Goal: Task Accomplishment & Management: Use online tool/utility

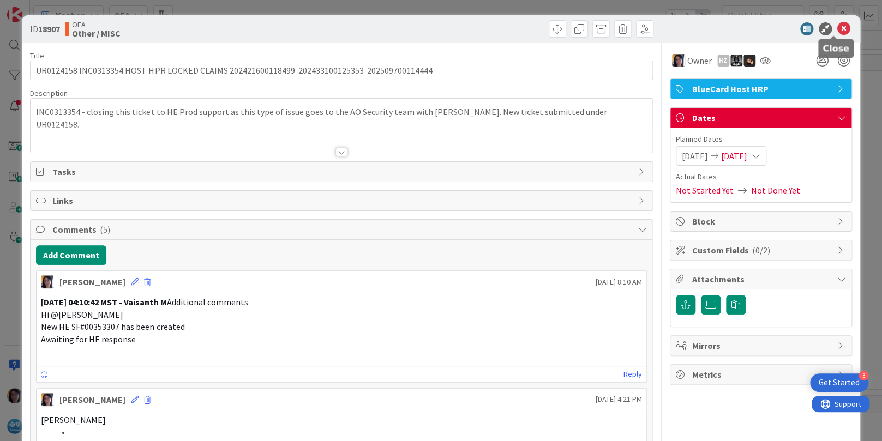
click at [837, 32] on icon at bounding box center [843, 28] width 13 height 13
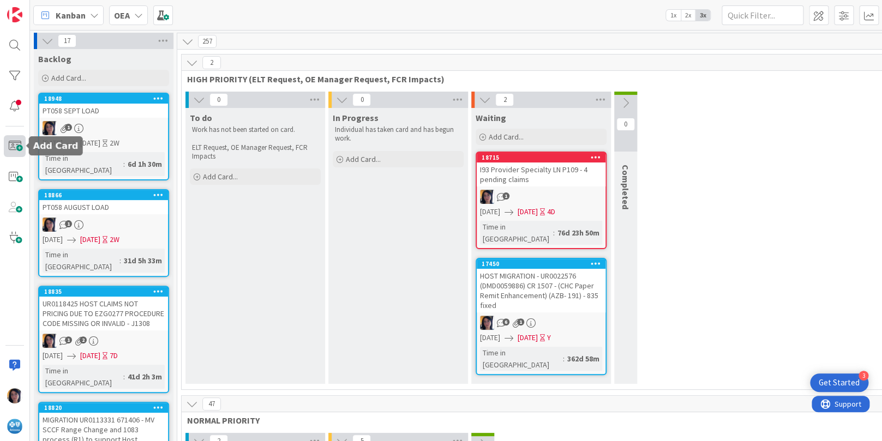
click at [15, 150] on span at bounding box center [15, 146] width 22 height 22
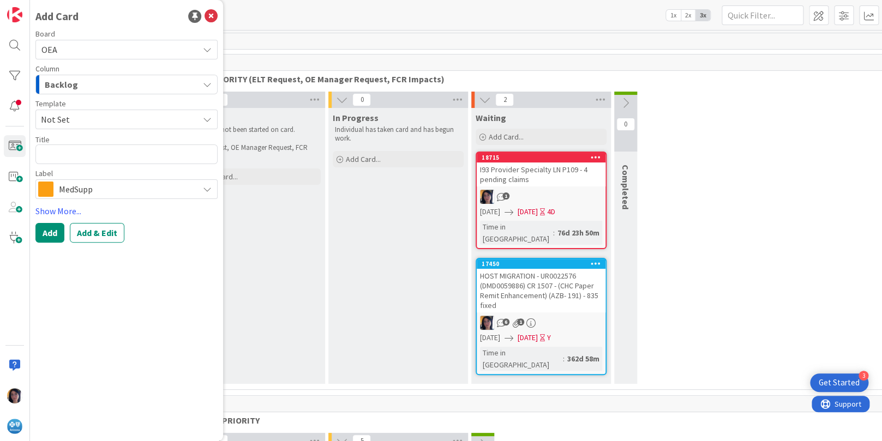
click at [65, 46] on span "OEA" at bounding box center [117, 49] width 152 height 15
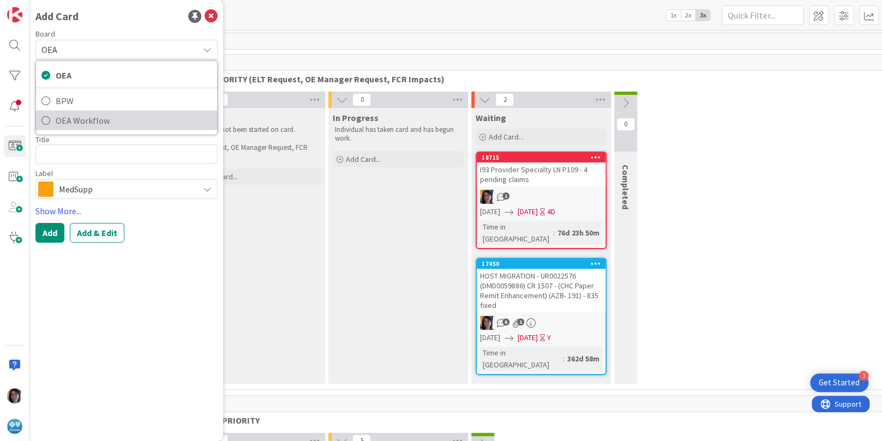
click at [70, 115] on span "OEA Workflow" at bounding box center [134, 120] width 156 height 16
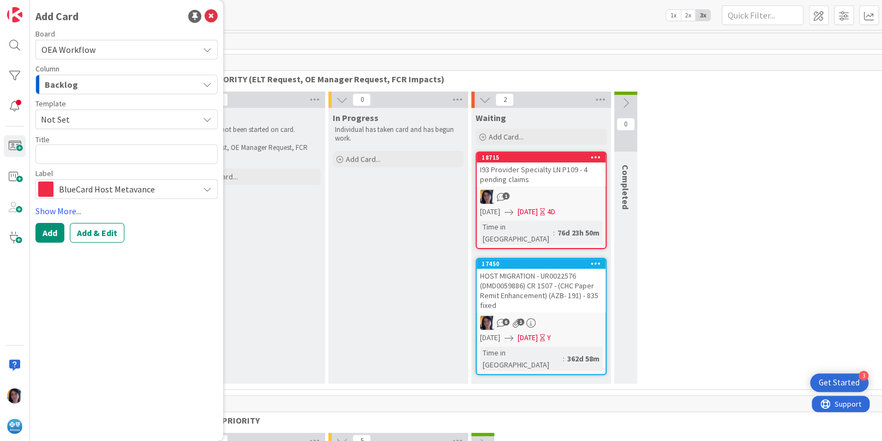
click at [71, 87] on span "Backlog" at bounding box center [61, 84] width 33 height 14
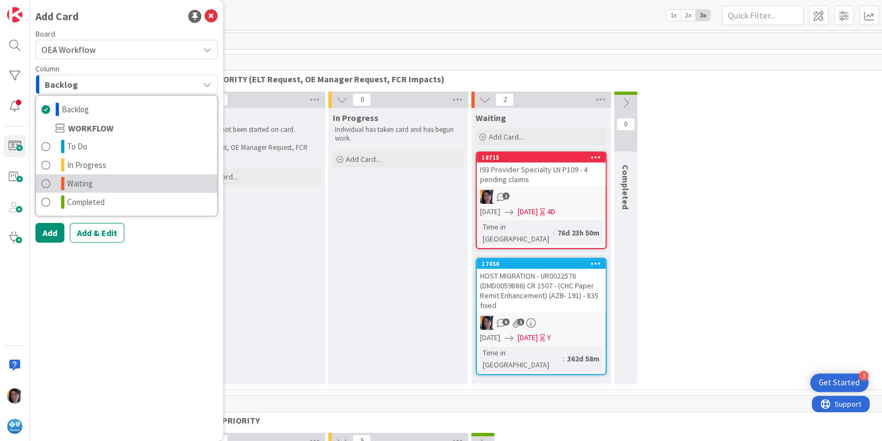
click at [82, 184] on span "Waiting" at bounding box center [80, 183] width 26 height 13
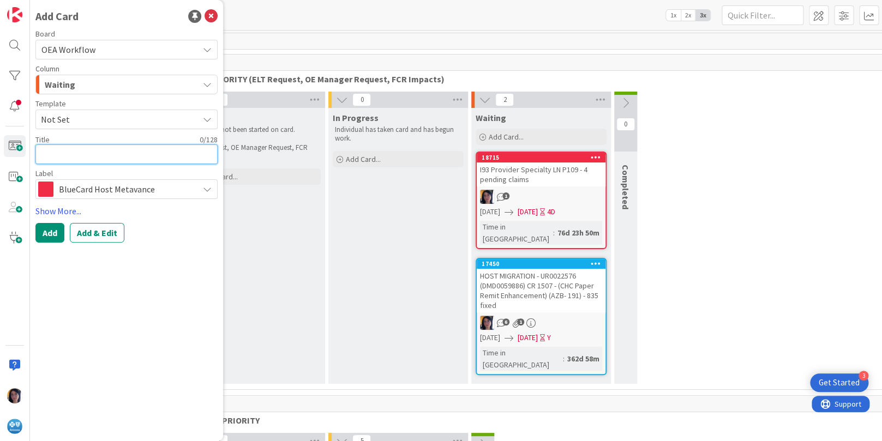
click at [56, 152] on textarea at bounding box center [126, 154] width 182 height 20
type textarea "x"
type textarea "R"
type textarea "x"
type textarea "RE"
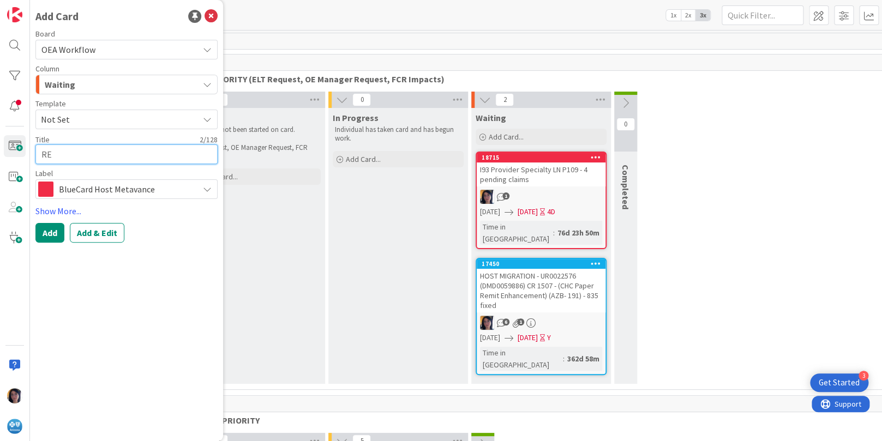
type textarea "x"
type textarea "REQ"
type textarea "x"
type textarea "REQ0"
type textarea "x"
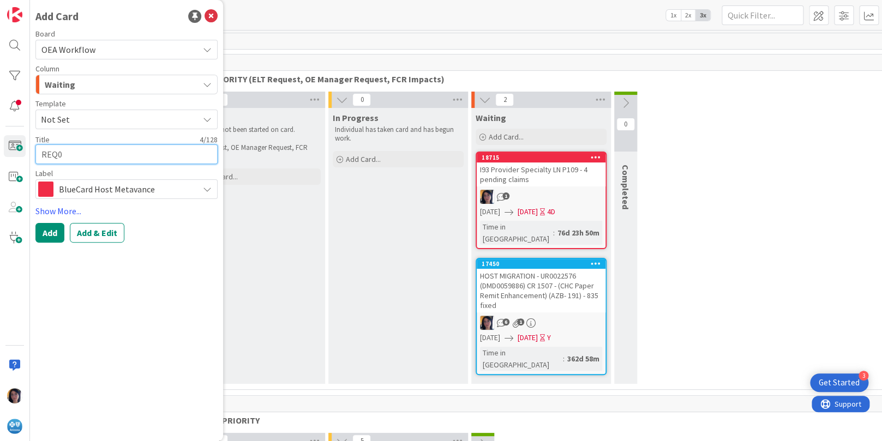
type textarea "REQ01"
type textarea "x"
type textarea "REQ011"
type textarea "x"
type textarea "REQ0112"
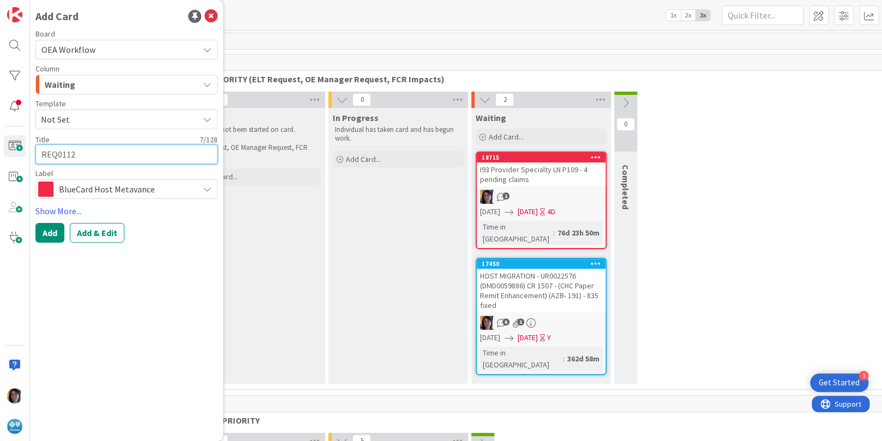
type textarea "x"
type textarea "REQ01129"
type textarea "x"
type textarea "REQ011292"
type textarea "x"
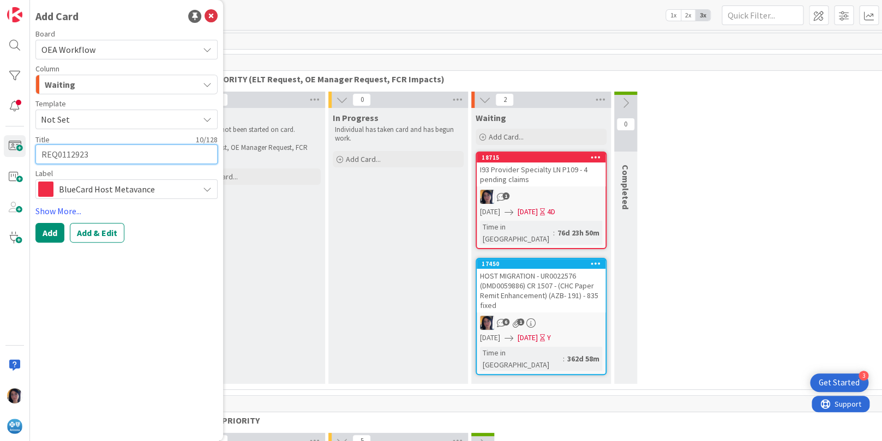
type textarea "REQ0112923"
click at [104, 153] on textarea "REQ0112923" at bounding box center [126, 154] width 182 height 20
type textarea "x"
type textarea "REQ0112923"
type textarea "x"
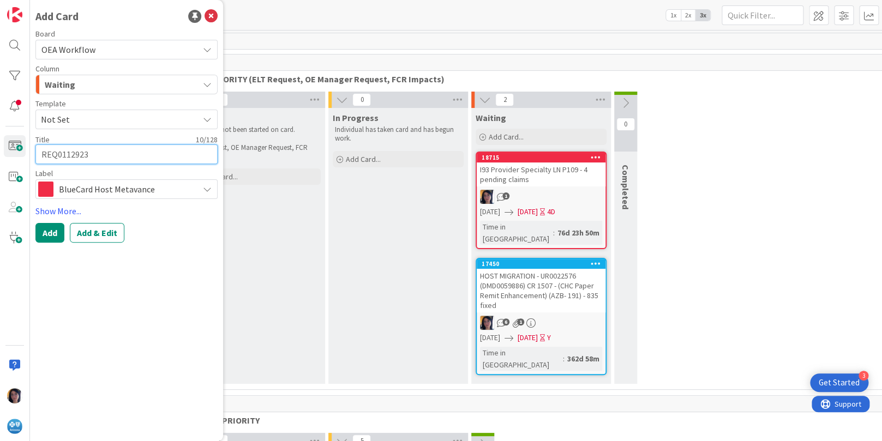
type textarea "REQ0112923 R"
type textarea "x"
type textarea "REQ0112923 RI"
type textarea "x"
type textarea "REQ0112923 RIT"
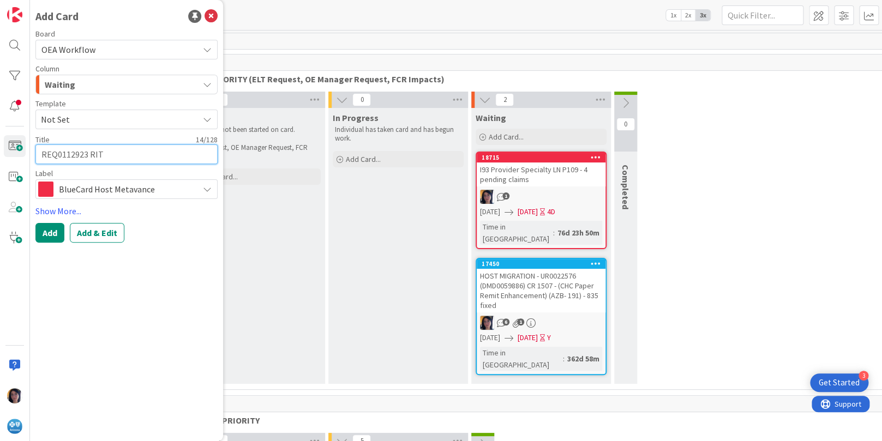
type textarea "x"
type textarea "REQ0112923 RITM"
type textarea "x"
type textarea "REQ0112923 RITM0"
type textarea "x"
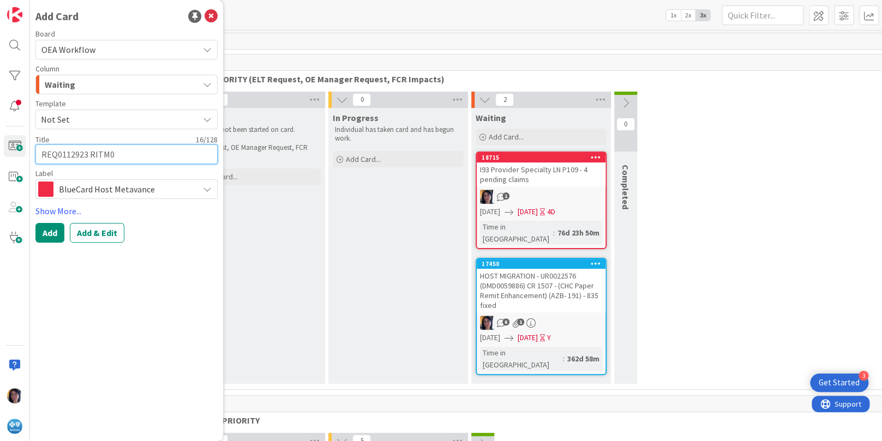
type textarea "REQ0112923 RITM01"
type textarea "x"
type textarea "REQ0112923 RITM014"
type textarea "x"
type textarea "REQ0112923 RITM0146"
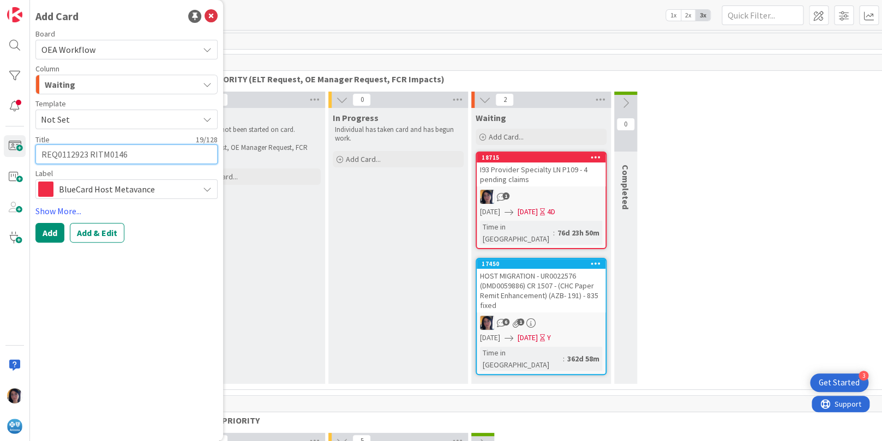
type textarea "x"
type textarea "REQ0112923 RITM01466"
type textarea "x"
type textarea "REQ0112923 RITM014660"
type textarea "x"
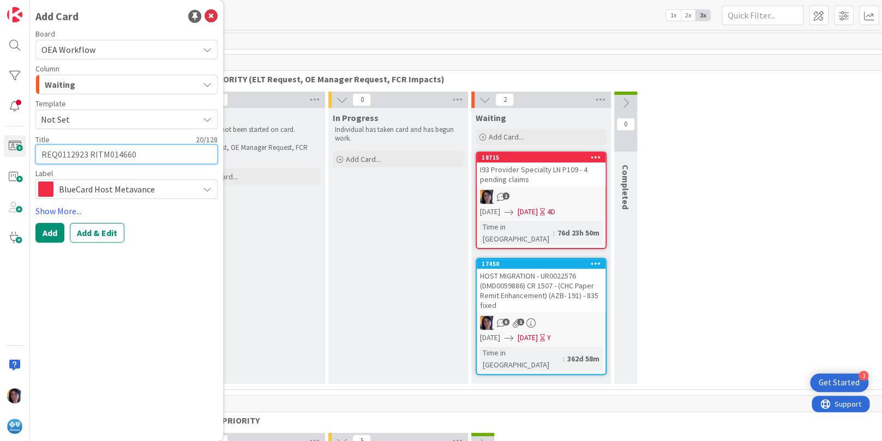
type textarea "REQ0112923 RITM0146600"
type textarea "x"
type textarea "REQ0112923 RITM0146600"
type textarea "x"
type textarea "REQ0112923 RITM0146600 K"
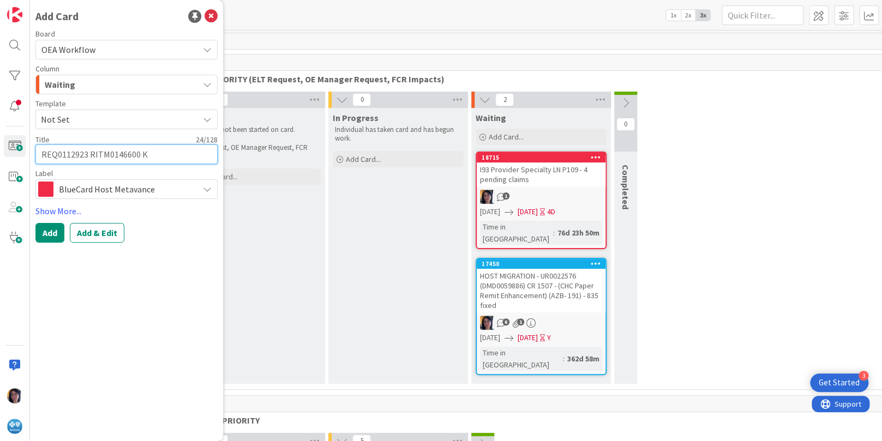
type textarea "x"
type textarea "REQ0112923 RITM0146600 KB"
type textarea "x"
type textarea "REQ0112923 RITM0146600 KB0"
type textarea "x"
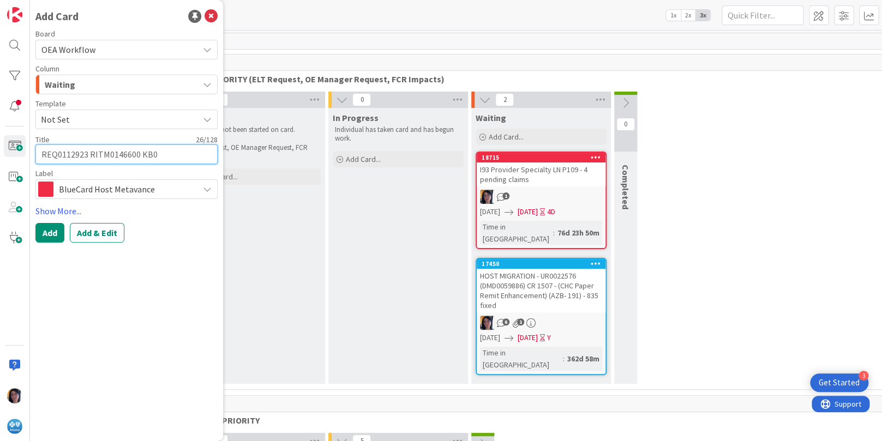
type textarea "REQ0112923 RITM0146600 KB00"
type textarea "x"
type textarea "REQ0112923 RITM0146600 KB001"
type textarea "x"
type textarea "REQ0112923 RITM0146600 KB0017"
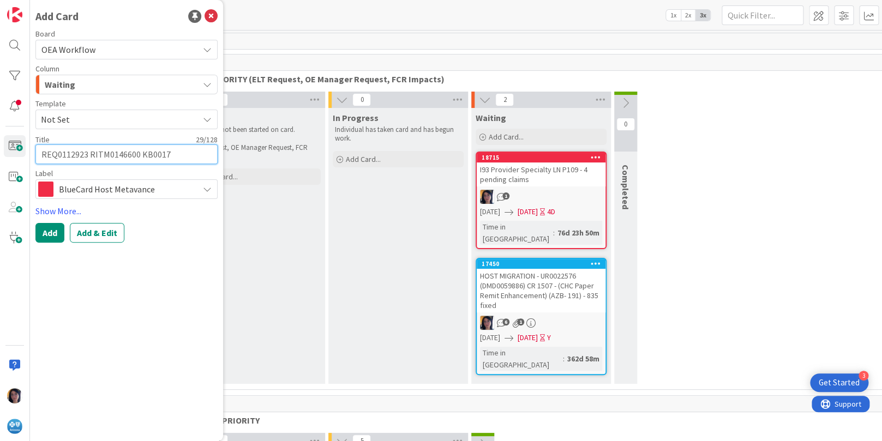
type textarea "x"
type textarea "REQ0112923 RITM0146600 KB00177"
type textarea "x"
type textarea "REQ0112923 RITM0146600 KB001776"
type textarea "x"
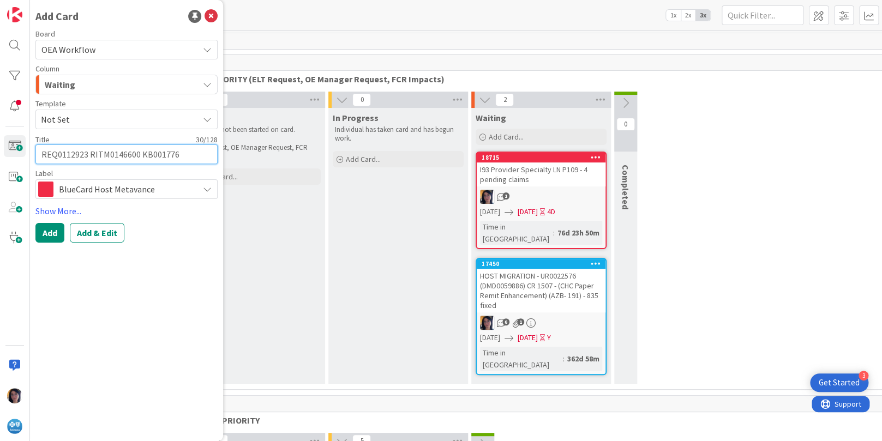
type textarea "REQ0112923 RITM0146600 KB0017764"
type textarea "x"
type textarea "REQ0112923 RITM0146600 KB0017764"
type textarea "x"
type textarea "REQ0112923 RITM0146600 KB0017764 4"
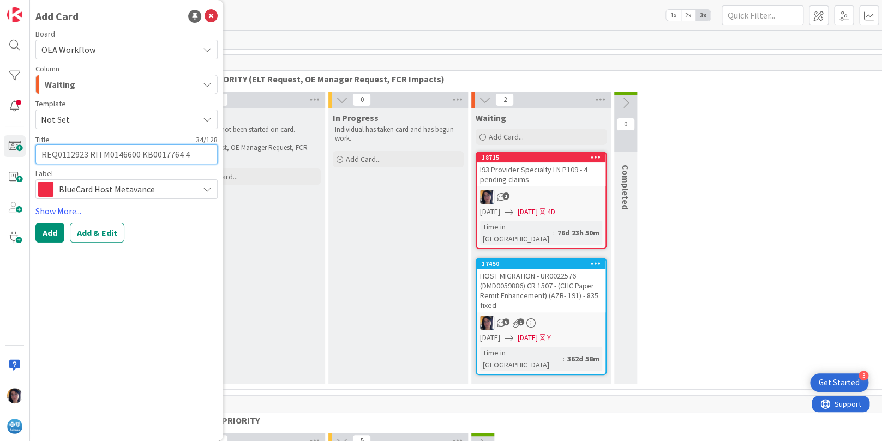
type textarea "x"
type textarea "REQ0112923 RITM0146600 KB0017764 40"
type textarea "x"
type textarea "REQ0112923 RITM0146600 KB0017764 403"
type textarea "x"
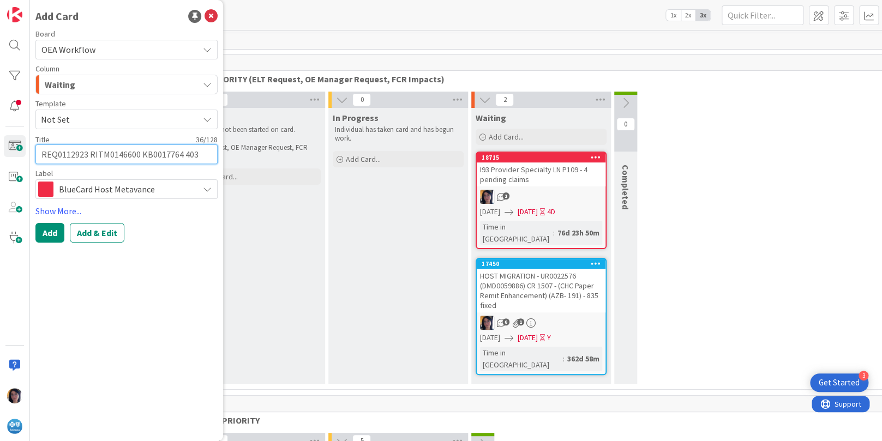
type textarea "REQ0112923 RITM0146600 KB0017764 403"
type textarea "x"
type textarea "REQ0112923 RITM0146600 KB0017764 403 A"
type textarea "x"
type textarea "REQ0112923 RITM0146600 KB0017764 403 AS"
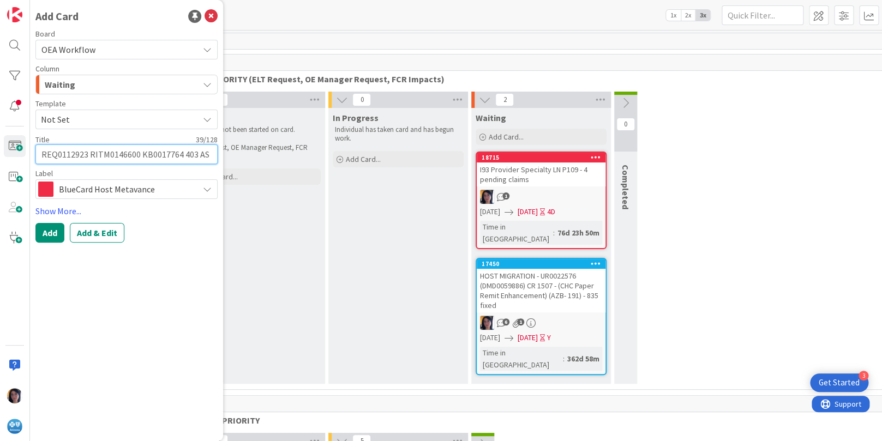
type textarea "x"
type textarea "REQ0112923 RITM0146600 KB0017764 403 ASC"
type textarea "x"
type textarea "REQ0112923 RITM0146600 KB0017764 403 ASC"
type textarea "x"
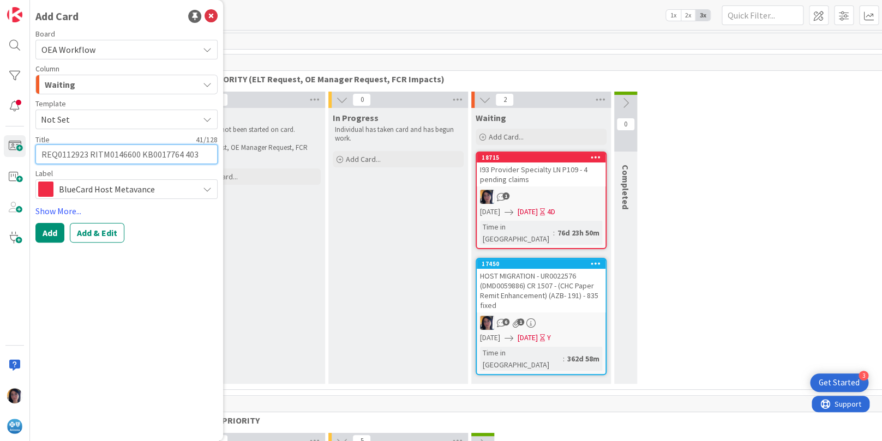
type textarea "REQ0112923 RITM0146600 KB0017764 403 ASC"
type textarea "x"
type textarea "REQ0112923 RITM0146600 KB0017764 403 ASC P"
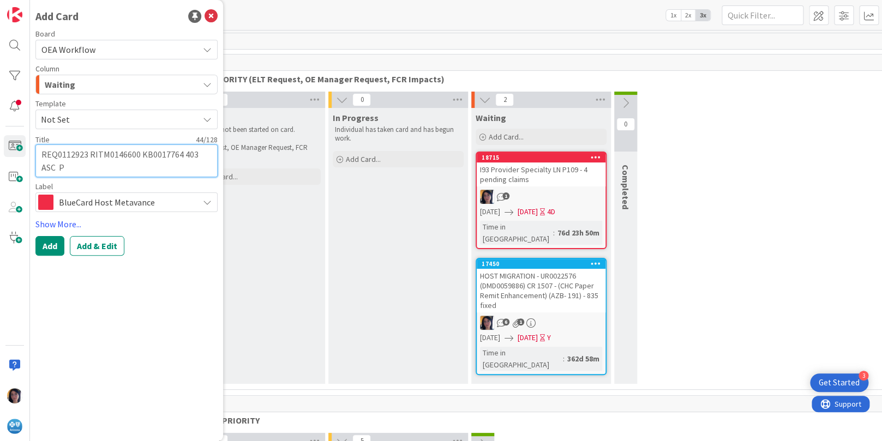
type textarea "x"
type textarea "REQ0112923 RITM0146600 KB0017764 403 ASC PR"
type textarea "x"
type textarea "REQ0112923 RITM0146600 KB0017764 403 ASC PRI"
type textarea "x"
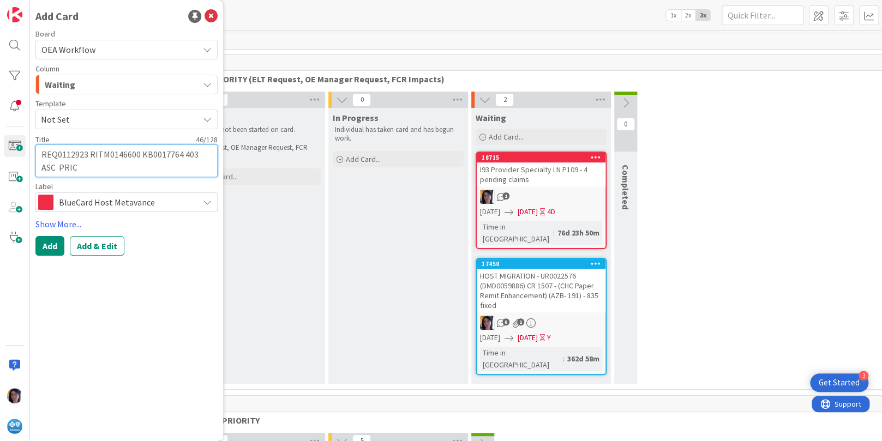
type textarea "REQ0112923 RITM0146600 KB0017764 403 ASC PRICI"
type textarea "x"
type textarea "REQ0112923 RITM0146600 KB0017764 403 ASC PRICIN"
type textarea "x"
type textarea "REQ0112923 RITM0146600 KB0017764 403 ASC PRICING"
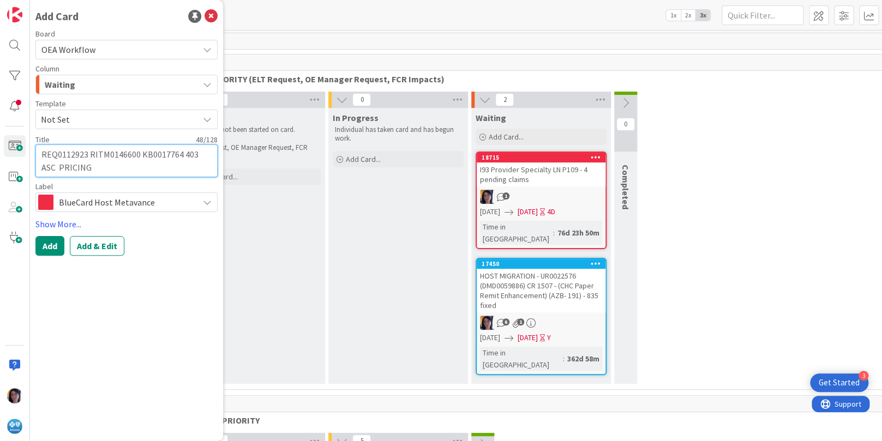
type textarea "x"
type textarea "REQ0112923 RITM0146600 KB0017764 403 ASC PRICING"
type textarea "x"
type textarea "REQ0112923 RITM0146600 KB0017764 403 ASC PRICING U"
type textarea "x"
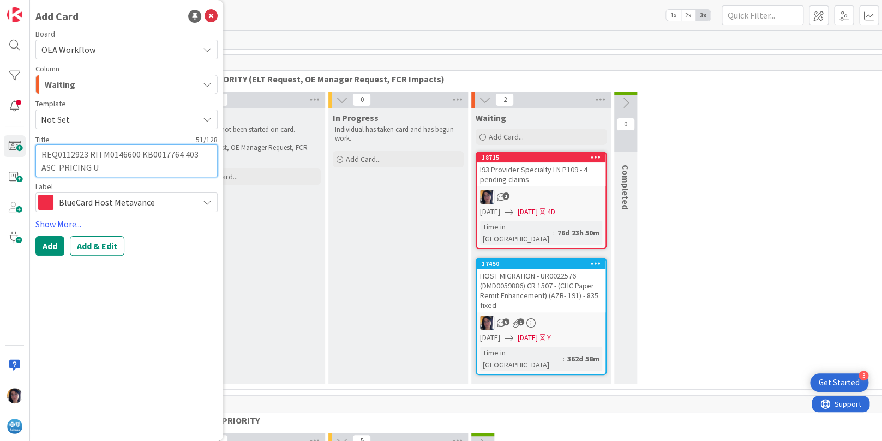
type textarea "REQ0112923 RITM0146600 KB0017764 403 ASC PRICING UP"
type textarea "x"
type textarea "REQ0112923 RITM0146600 KB0017764 403 ASC PRICING UPD"
type textarea "x"
type textarea "REQ0112923 RITM0146600 KB0017764 403 ASC PRICING UPDA"
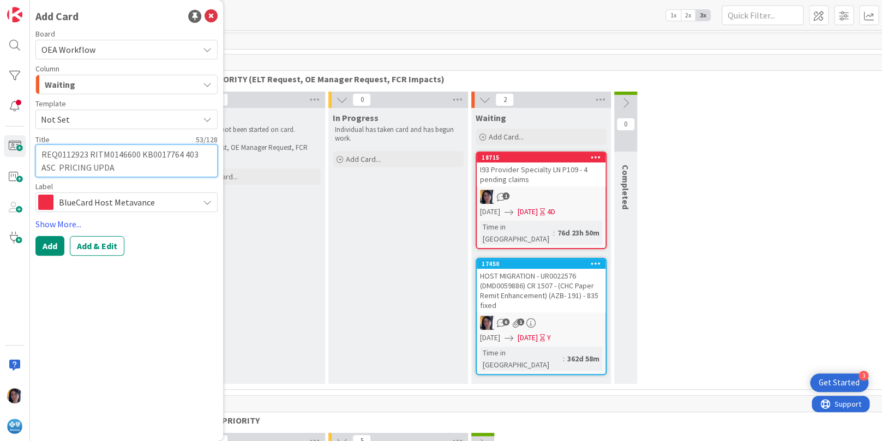
type textarea "x"
type textarea "REQ0112923 RITM0146600 KB0017764 403 ASC PRICING UPDAT"
type textarea "x"
type textarea "REQ0112923 RITM0146600 KB0017764 403 ASC PRICING UPDATE"
type textarea "x"
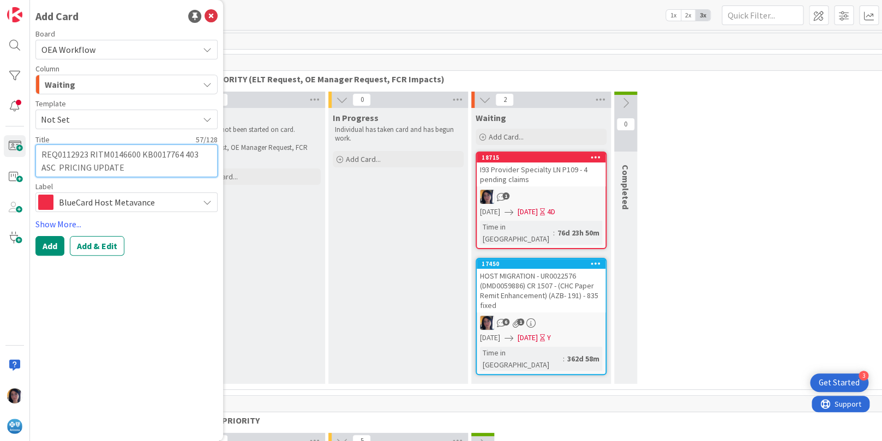
type textarea "REQ0112923 RITM0146600 KB0017764 403 ASC PRICING UPDATE"
click at [109, 204] on span "BlueCard Host Metavance" at bounding box center [126, 202] width 134 height 15
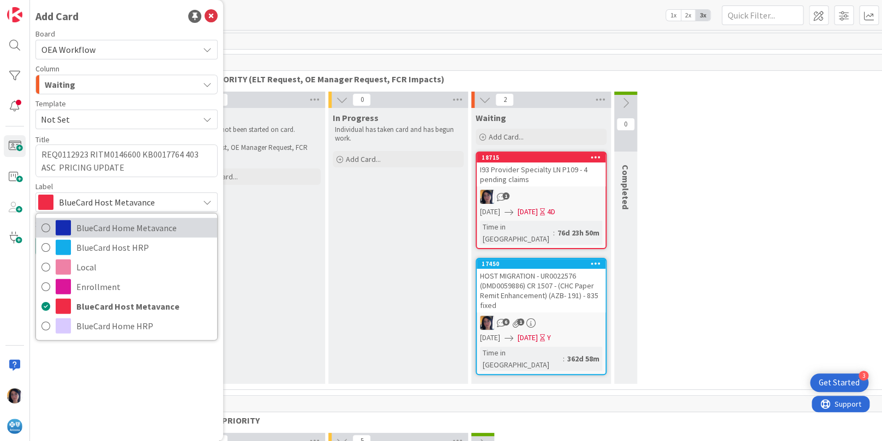
click at [99, 230] on span "BlueCard Home Metavance" at bounding box center [143, 227] width 135 height 16
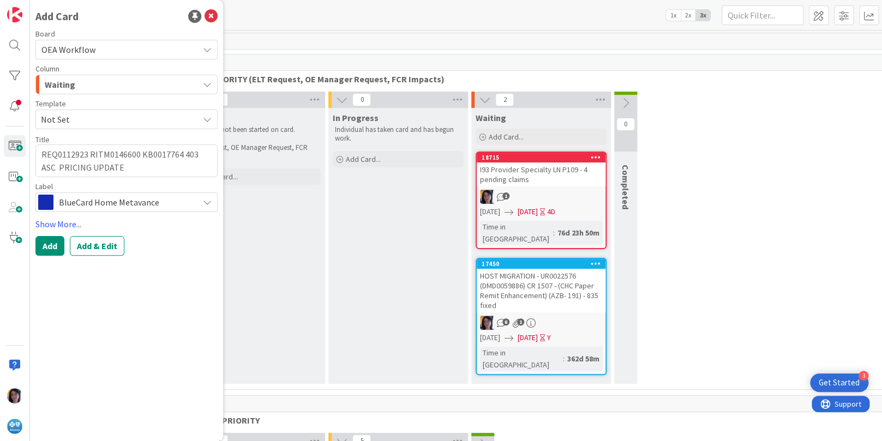
click at [96, 198] on span "BlueCard Home Metavance" at bounding box center [126, 202] width 134 height 15
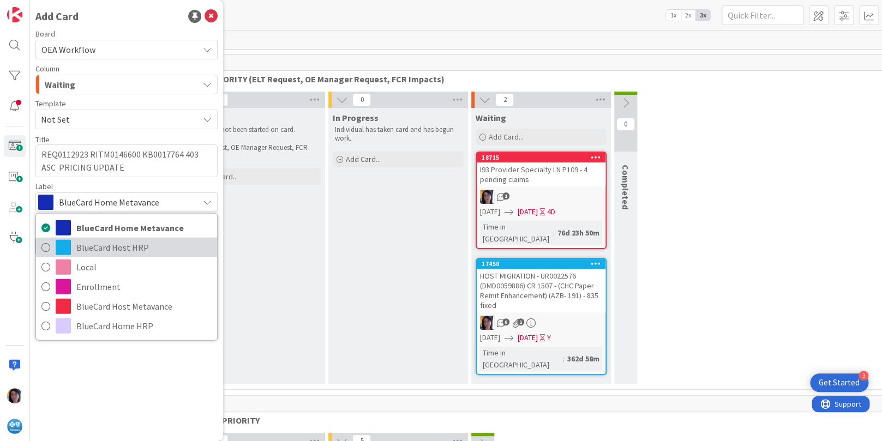
click at [99, 249] on span "BlueCard Host HRP" at bounding box center [143, 247] width 135 height 16
type textarea "x"
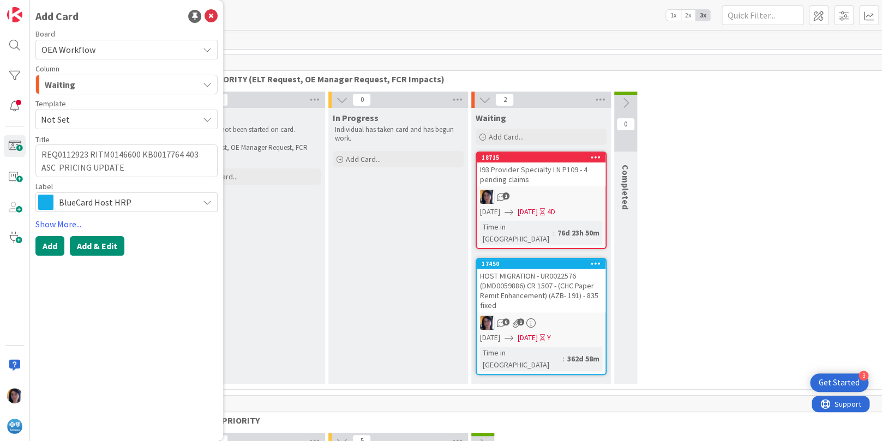
click at [70, 245] on button "Add & Edit" at bounding box center [97, 246] width 55 height 20
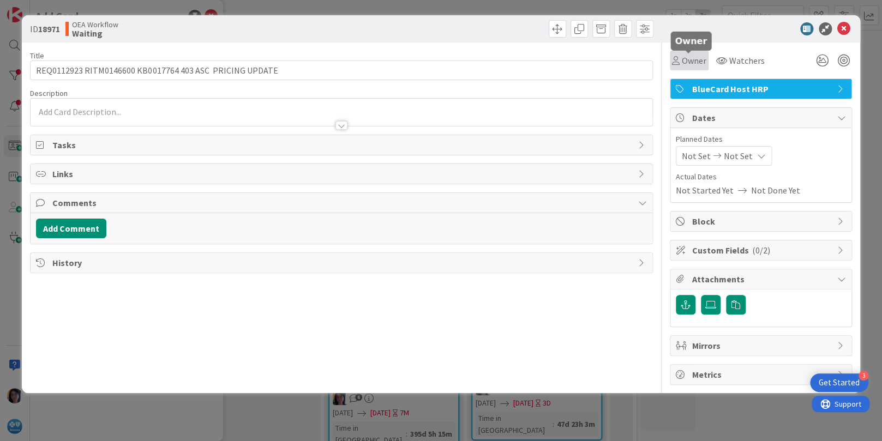
click at [693, 57] on span "Owner" at bounding box center [693, 60] width 25 height 13
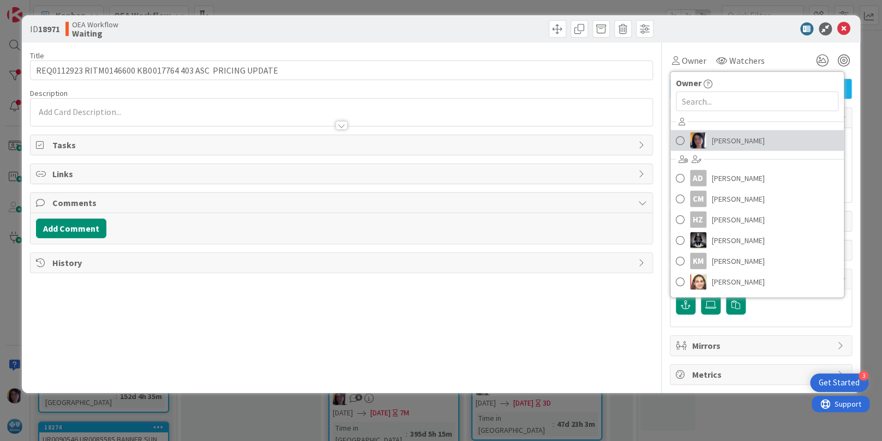
click at [721, 140] on span "[PERSON_NAME]" at bounding box center [737, 140] width 53 height 16
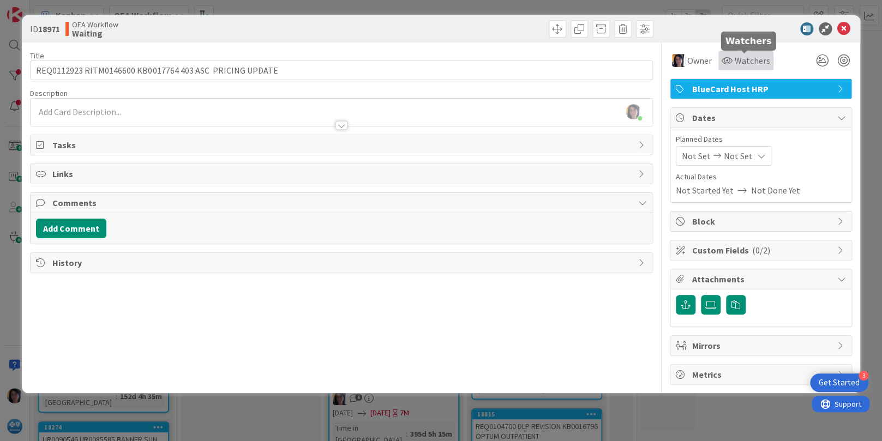
click at [737, 63] on span "Watchers" at bounding box center [751, 60] width 35 height 13
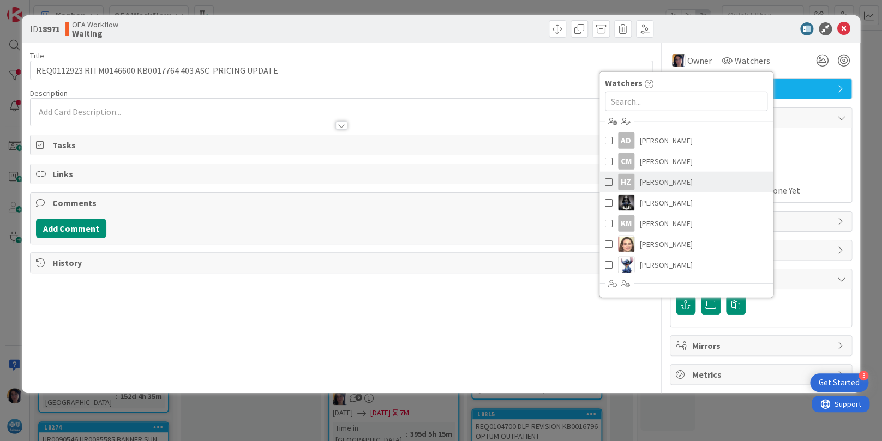
click at [654, 180] on span "[PERSON_NAME]" at bounding box center [666, 182] width 53 height 16
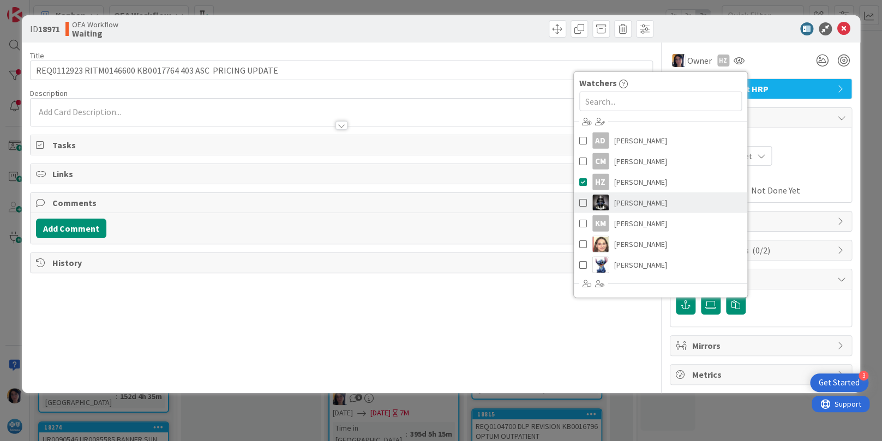
click at [659, 202] on link "[PERSON_NAME]" at bounding box center [660, 202] width 173 height 21
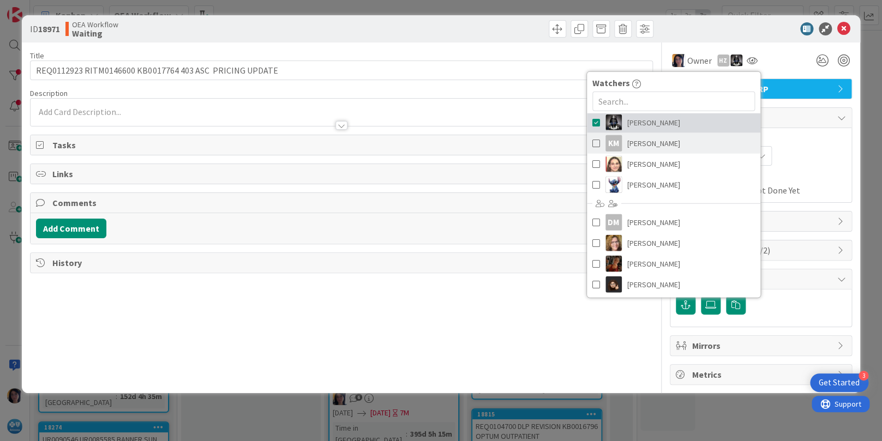
scroll to position [81, 0]
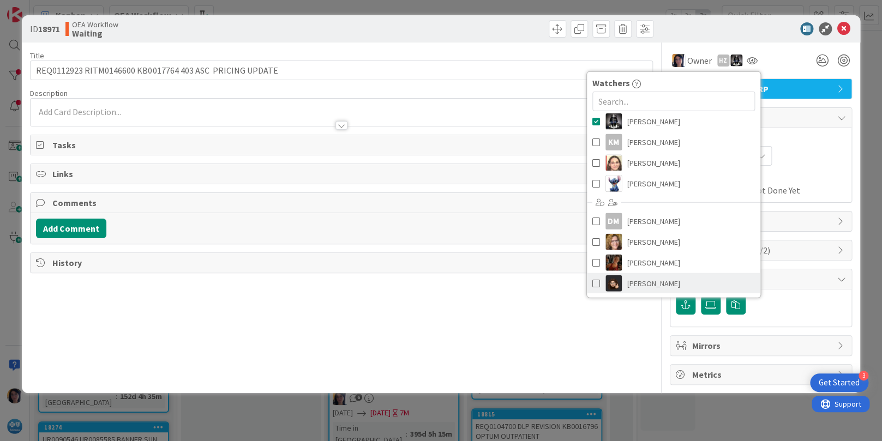
click at [656, 280] on span "[PERSON_NAME]" at bounding box center [653, 283] width 53 height 16
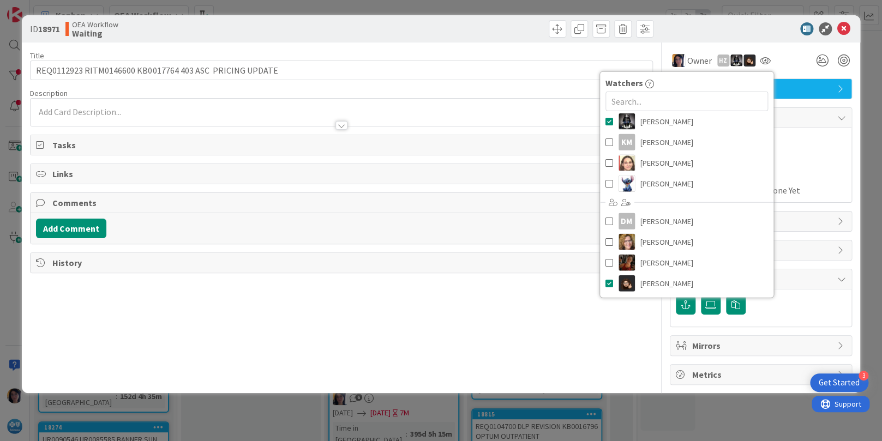
click at [811, 167] on div "Planned Dates Not Set Not Set Actual Dates Not Started Yet Not Done Yet" at bounding box center [760, 165] width 170 height 63
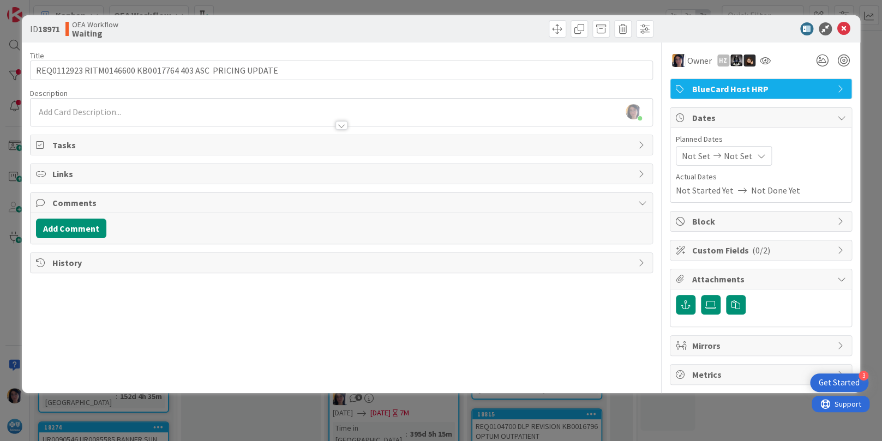
click at [686, 156] on span "Not Set" at bounding box center [695, 155] width 29 height 13
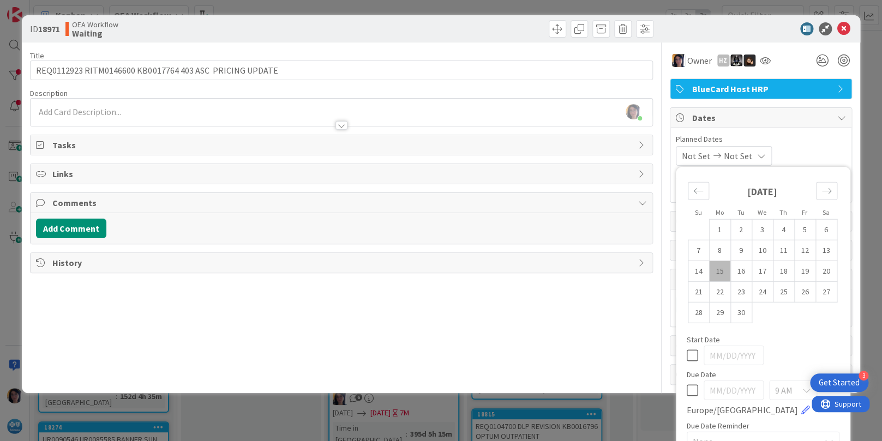
click at [709, 270] on td "15" at bounding box center [719, 271] width 21 height 21
type input "[DATE]"
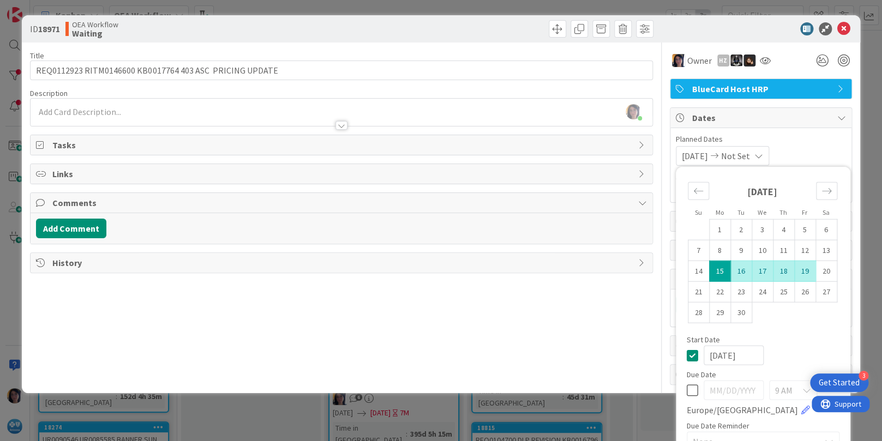
click at [794, 267] on td "19" at bounding box center [804, 271] width 21 height 21
type input "[DATE]"
click at [83, 115] on div at bounding box center [341, 119] width 621 height 11
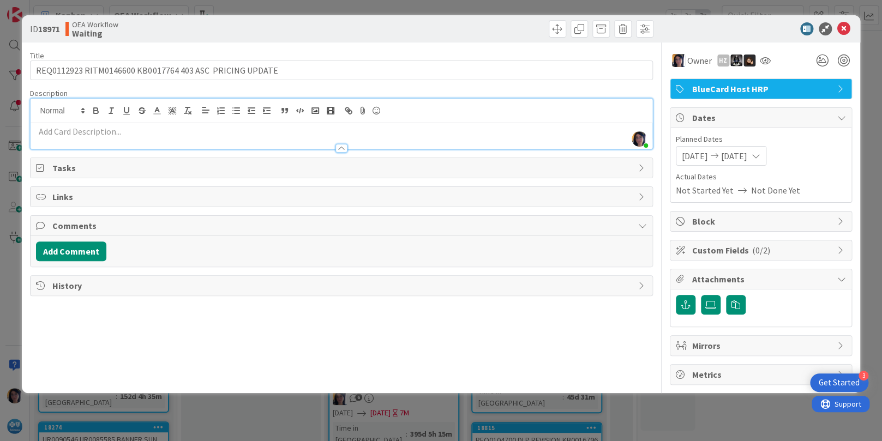
click at [96, 131] on p at bounding box center [341, 131] width 610 height 13
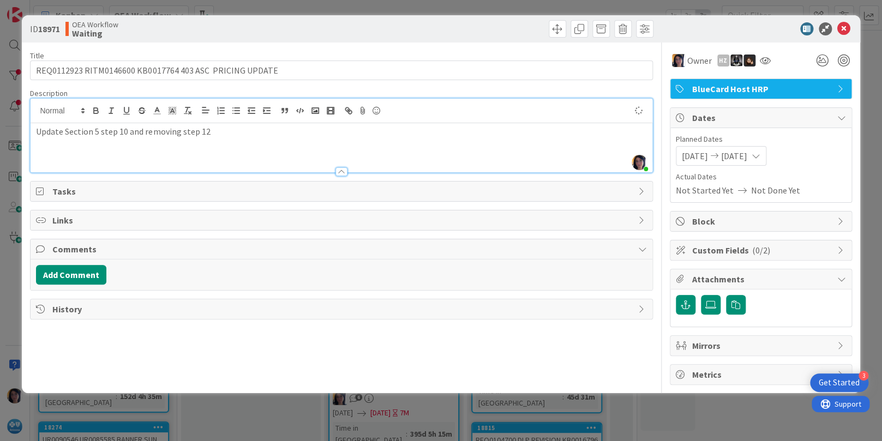
click at [123, 131] on p "Update Section 5 step 10 and removing step 12" at bounding box center [341, 131] width 610 height 13
click at [70, 154] on div "Update Section 5 step 11 and removing step 12" at bounding box center [341, 147] width 621 height 49
drag, startPoint x: 236, startPoint y: 128, endPoint x: 241, endPoint y: 139, distance: 12.2
click at [242, 130] on p "Update Section 5 step 11 and removing step 12" at bounding box center [341, 131] width 610 height 13
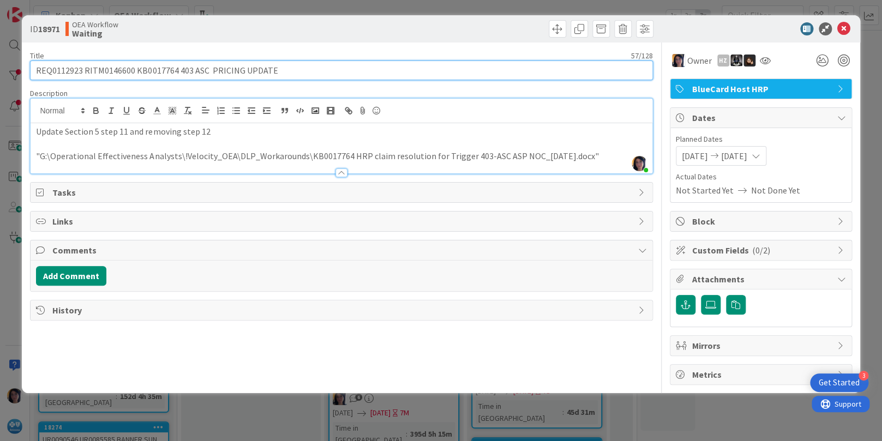
click at [609, 63] on input "REQ0112923 RITM0146600 KB0017764 403 ASC PRICING UPDATE" at bounding box center [341, 71] width 622 height 20
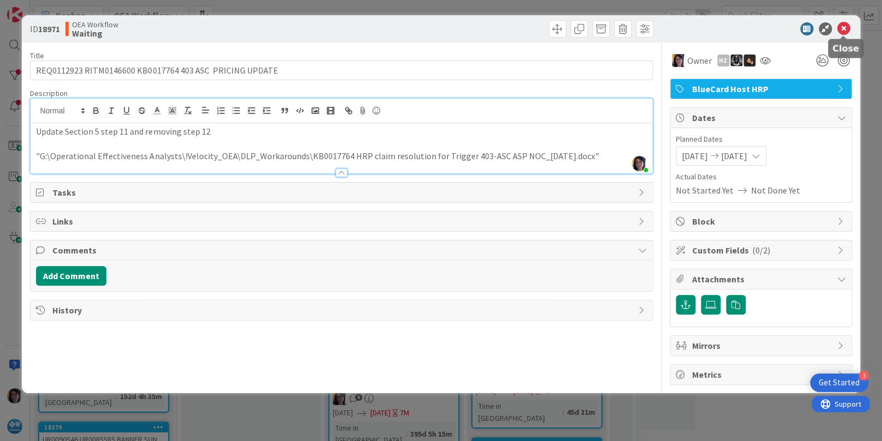
click at [839, 28] on icon at bounding box center [843, 28] width 13 height 13
